Goal: Transaction & Acquisition: Book appointment/travel/reservation

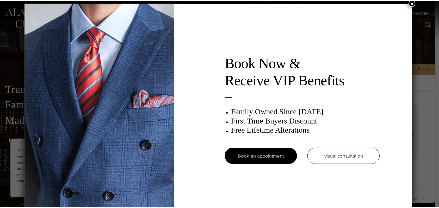
scroll to position [2, 0]
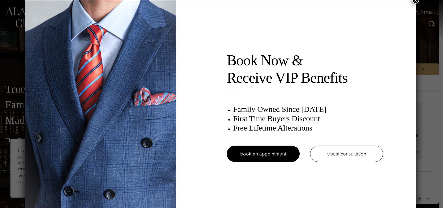
click at [416, 2] on button "×" at bounding box center [415, 0] width 7 height 7
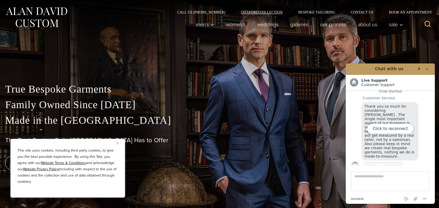
click at [261, 12] on link "Oxxford Collection" at bounding box center [261, 12] width 57 height 4
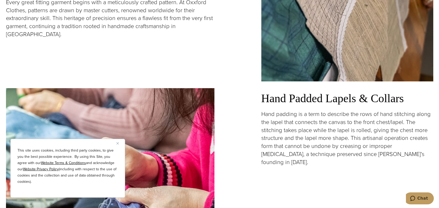
scroll to position [886, 0]
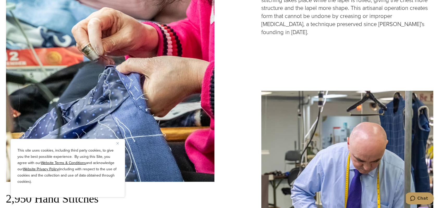
click at [118, 145] on img "Close" at bounding box center [117, 144] width 2 height 2
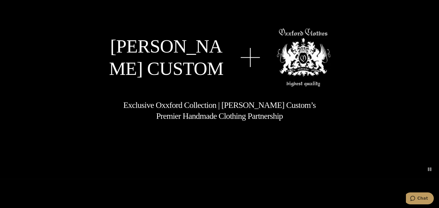
scroll to position [0, 0]
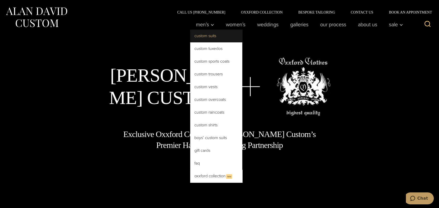
click at [204, 35] on link "Custom Suits" at bounding box center [216, 36] width 52 height 13
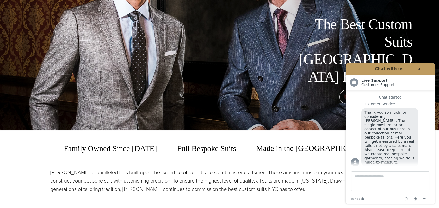
scroll to position [78, 0]
click at [428, 69] on icon "Minimize widget" at bounding box center [427, 69] width 2 height 0
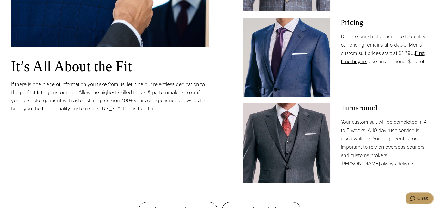
scroll to position [469, 0]
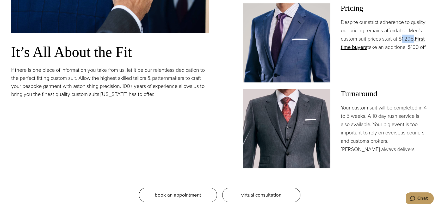
drag, startPoint x: 401, startPoint y: 39, endPoint x: 414, endPoint y: 39, distance: 12.8
click at [414, 39] on p "Despite our strict adherence to quality our pricing remains affordable. Men’s c…" at bounding box center [384, 34] width 87 height 33
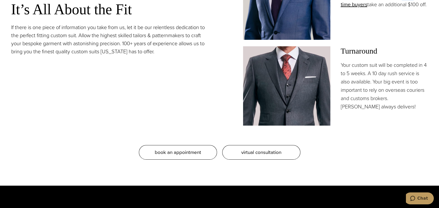
scroll to position [521, 0]
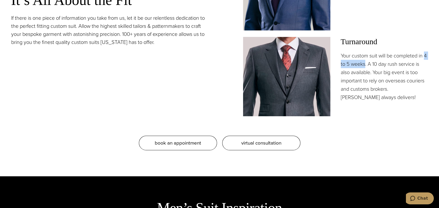
drag, startPoint x: 341, startPoint y: 66, endPoint x: 368, endPoint y: 66, distance: 27.4
click at [368, 66] on p "Your custom suit will be completed in 4 to 5 weeks. A 10 day rush service is al…" at bounding box center [384, 77] width 87 height 50
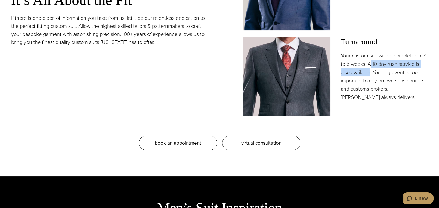
drag, startPoint x: 376, startPoint y: 63, endPoint x: 370, endPoint y: 71, distance: 9.9
click at [370, 71] on p "Your custom suit will be completed in 4 to 5 weeks. A 10 day rush service is al…" at bounding box center [384, 77] width 87 height 50
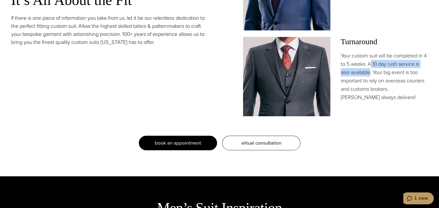
click at [181, 146] on span "book an appointment" at bounding box center [178, 143] width 46 height 8
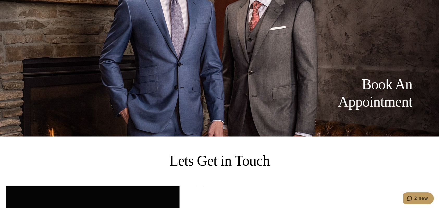
scroll to position [208, 0]
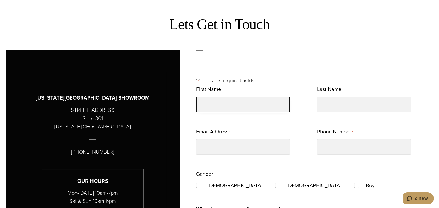
click at [236, 106] on input "First Name *" at bounding box center [243, 105] width 94 height 16
type input "*****"
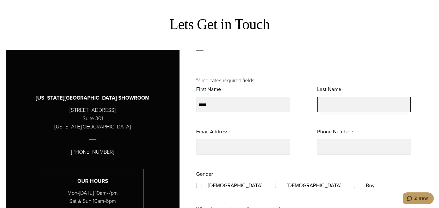
click at [339, 101] on input "Last Name *" at bounding box center [364, 105] width 94 height 16
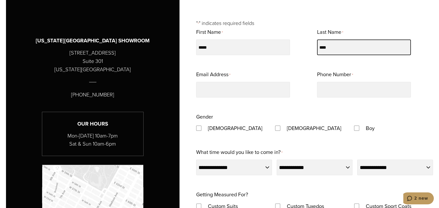
scroll to position [261, 0]
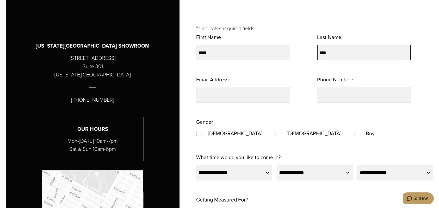
type input "****"
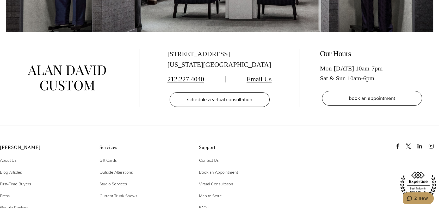
scroll to position [1042, 0]
